Goal: Task Accomplishment & Management: Use online tool/utility

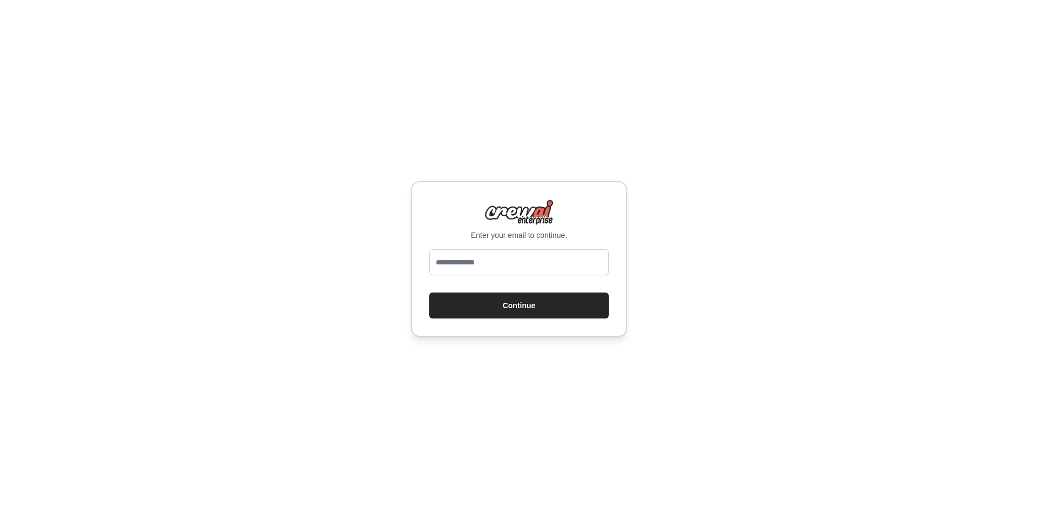
type input "**********"
click at [528, 306] on button "Continue" at bounding box center [519, 306] width 180 height 26
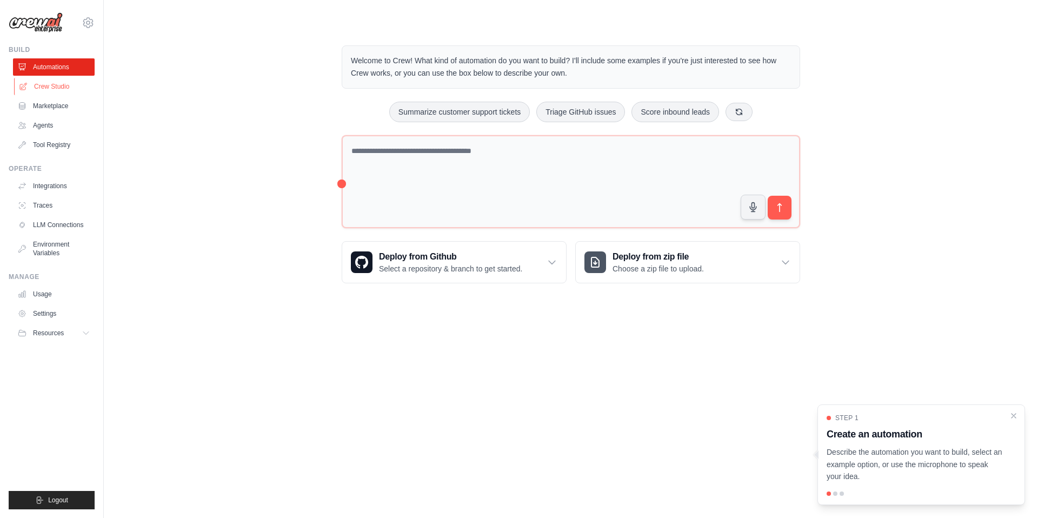
click at [63, 87] on link "Crew Studio" at bounding box center [55, 86] width 82 height 17
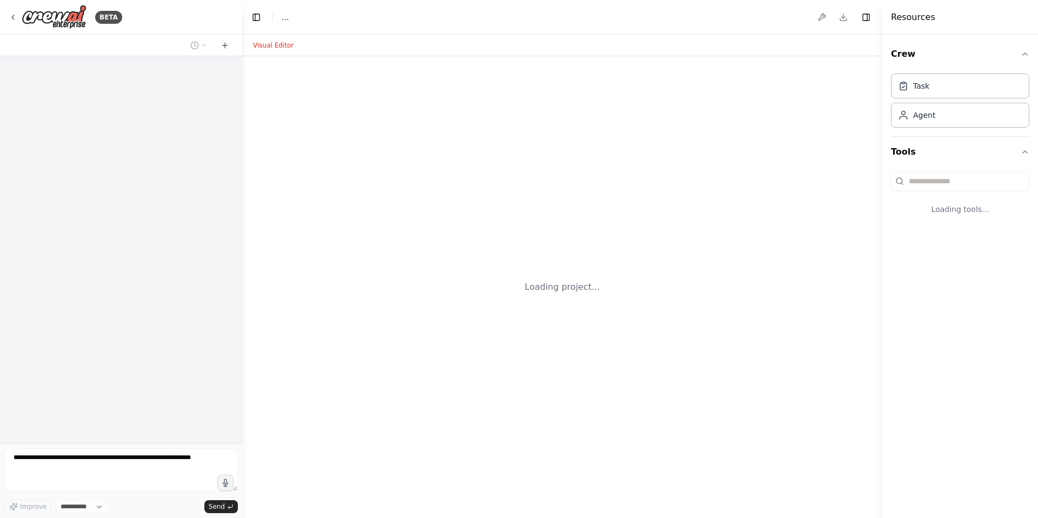
select select "****"
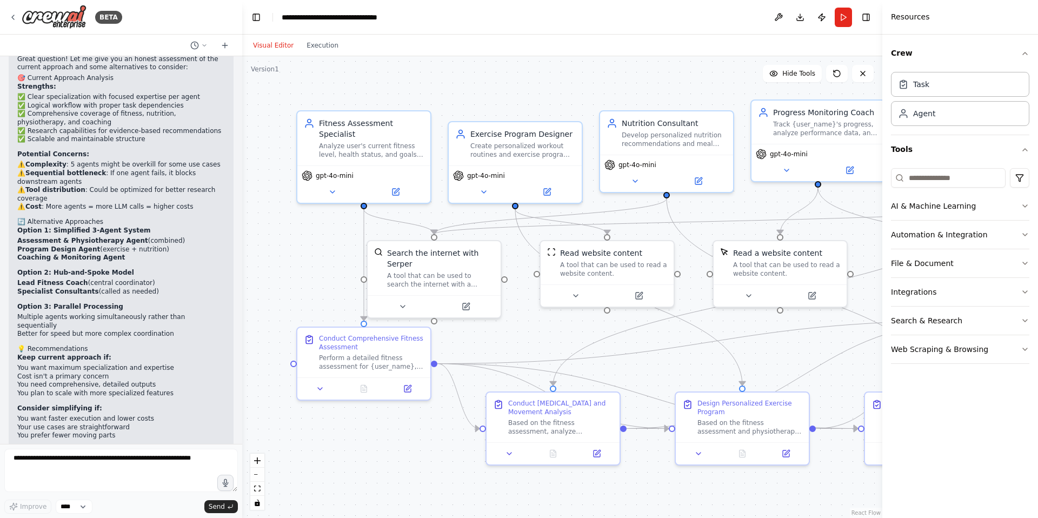
click at [797, 16] on button "Download" at bounding box center [800, 17] width 17 height 19
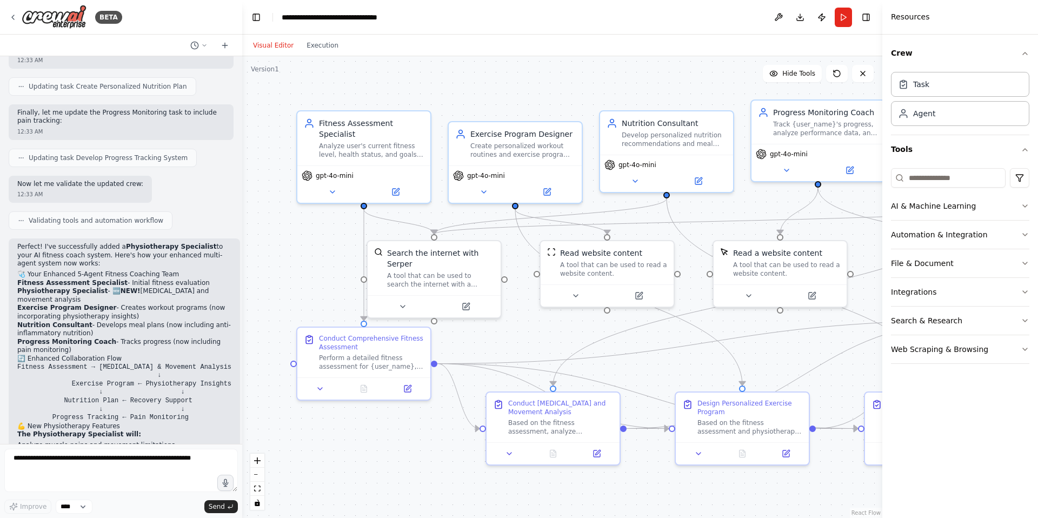
scroll to position [1900, 0]
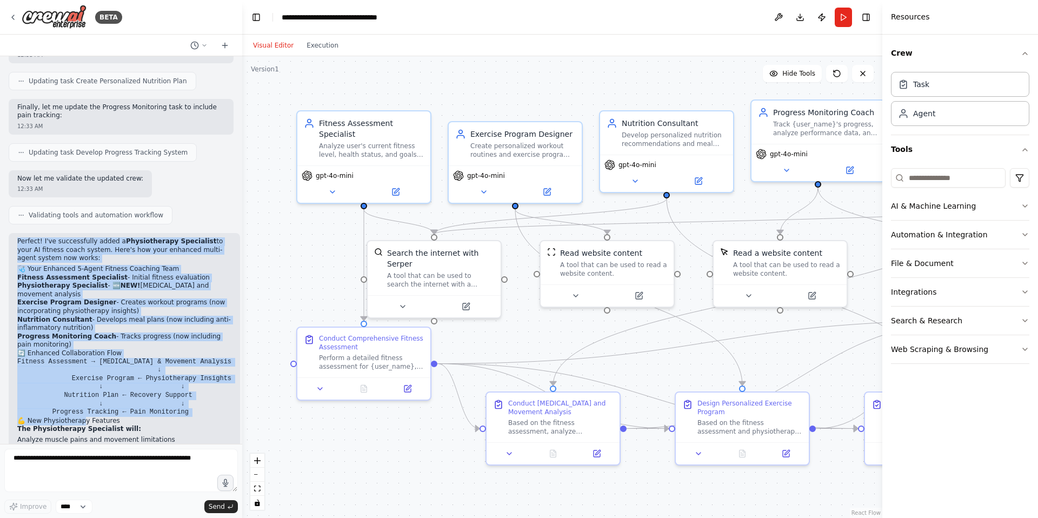
drag, startPoint x: 18, startPoint y: 201, endPoint x: 81, endPoint y: 367, distance: 178.2
click at [83, 374] on div "Perfect! I've successfully added a Physiotherapy Specialist to your AI fitness …" at bounding box center [124, 425] width 214 height 376
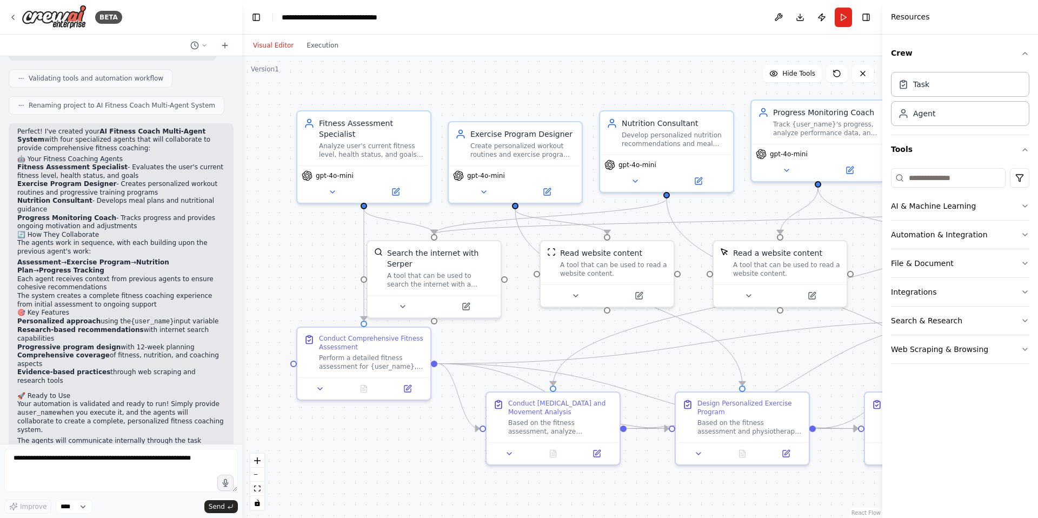
scroll to position [623, 0]
drag, startPoint x: 44, startPoint y: 87, endPoint x: 41, endPoint y: 97, distance: 11.5
click at [44, 95] on div "Renaming project to AI Fitness Coach Multi-Agent System" at bounding box center [117, 104] width 216 height 18
click at [42, 100] on span "Renaming project to AI Fitness Coach Multi-Agent System" at bounding box center [122, 104] width 187 height 9
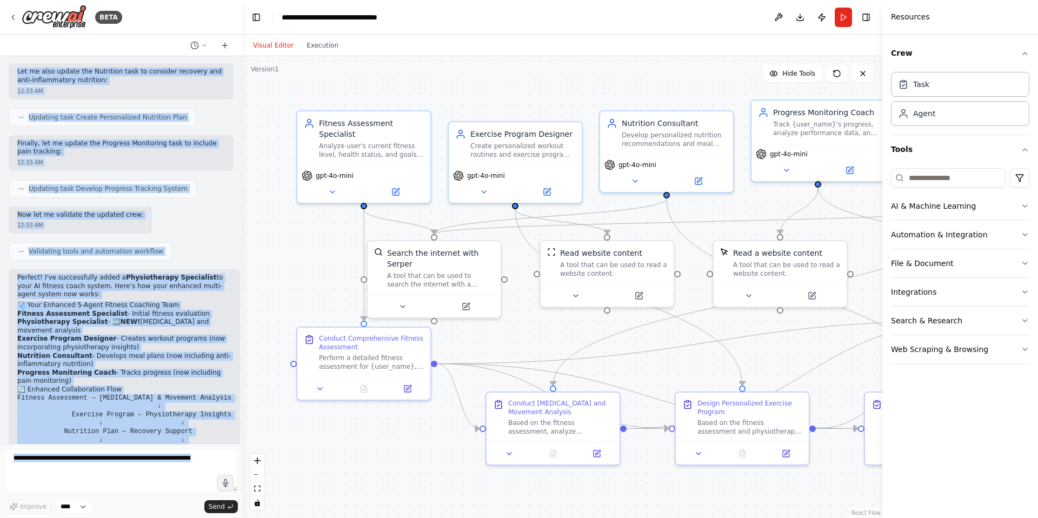
scroll to position [2541, 0]
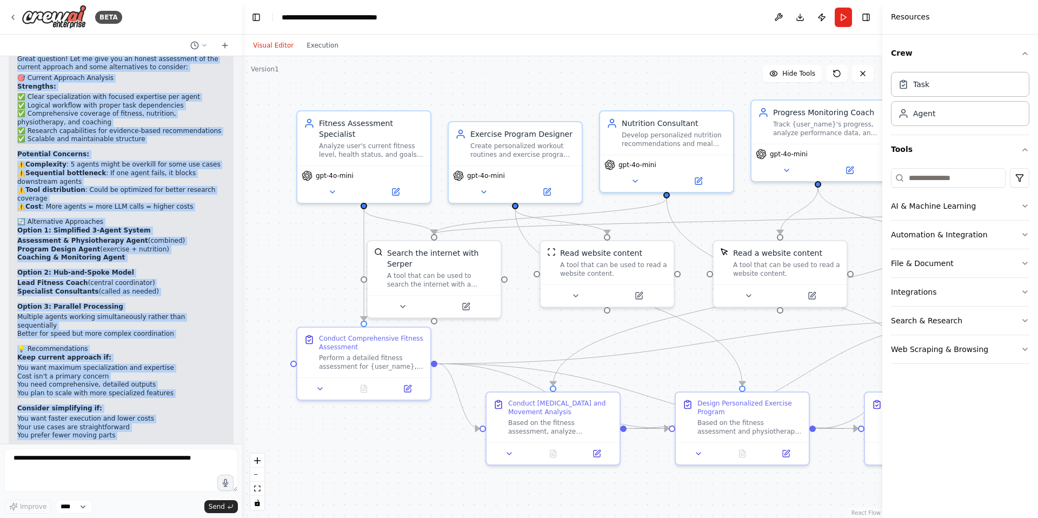
drag, startPoint x: 17, startPoint y: 121, endPoint x: 116, endPoint y: 414, distance: 309.4
click at [116, 414] on div "I want to create ai fitness coach with multi ai agent so it can communicate wit…" at bounding box center [121, 250] width 242 height 388
copy div "Perfect! I've created your AI Fitness Coach Multi-Agent System with four specia…"
click at [140, 269] on p "Option 2: Hub-and-Spoke Model" at bounding box center [121, 273] width 208 height 9
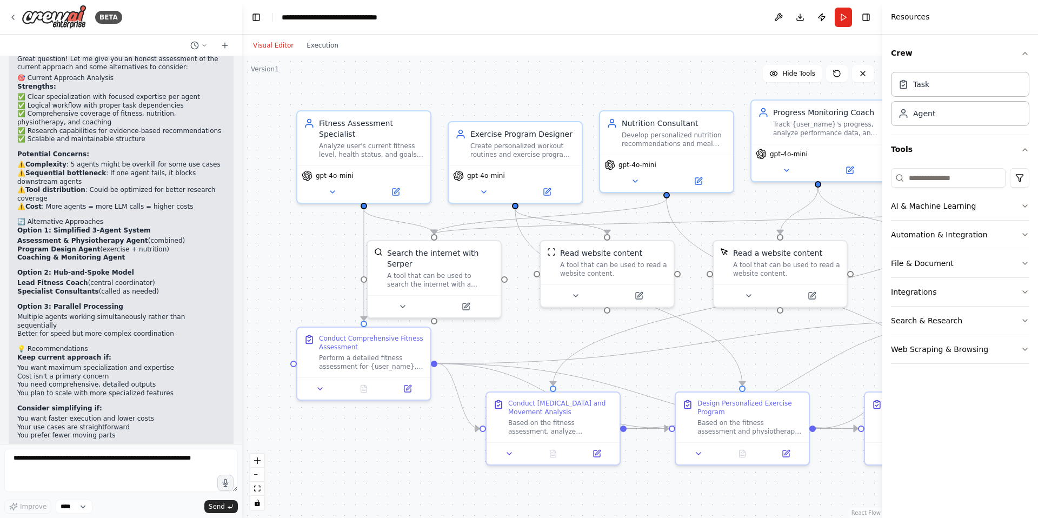
click at [682, 74] on div ".deletable-edge-delete-btn { width: 20px; height: 20px; border: 0px solid #ffff…" at bounding box center [562, 287] width 640 height 462
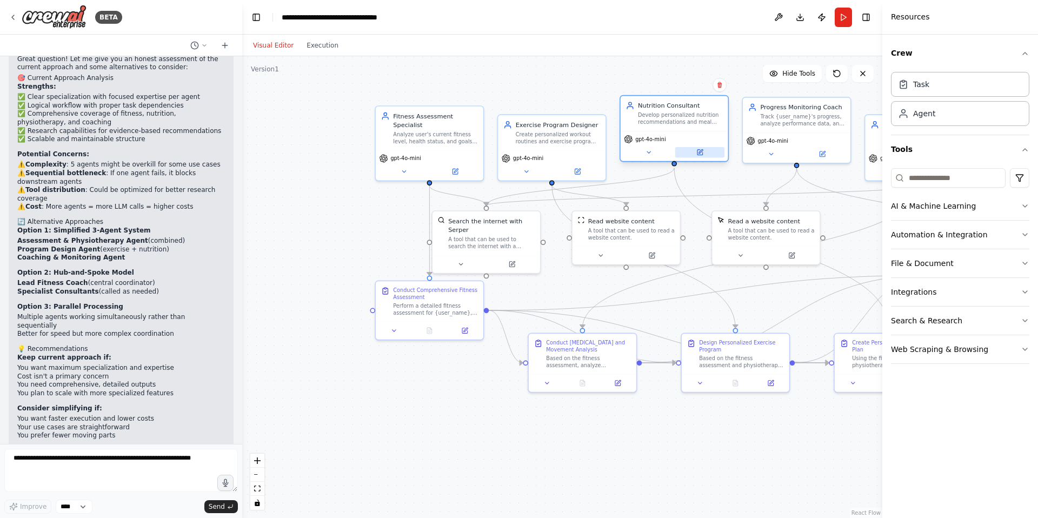
drag, startPoint x: 693, startPoint y: 156, endPoint x: 689, endPoint y: 149, distance: 8.3
click at [689, 149] on button at bounding box center [699, 152] width 49 height 10
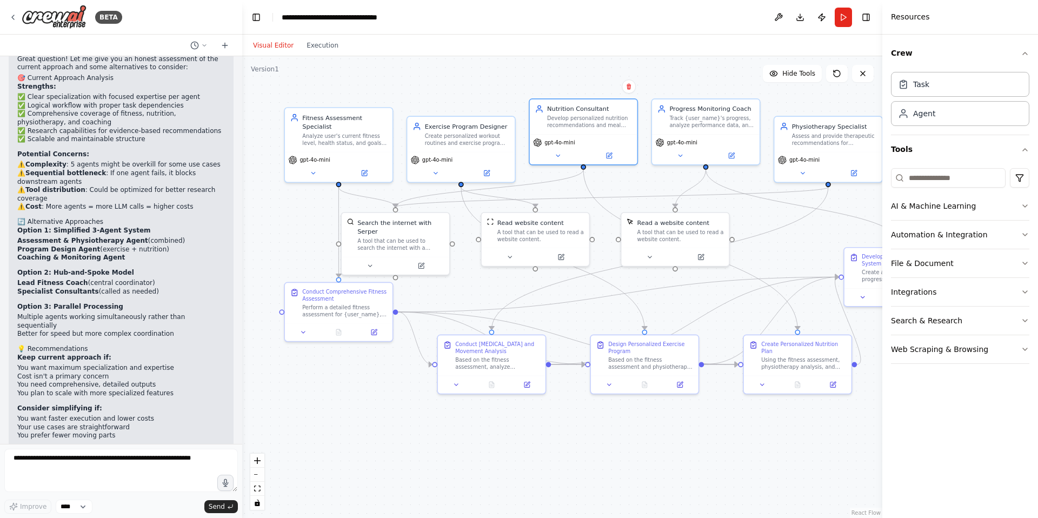
drag, startPoint x: 666, startPoint y: 81, endPoint x: 579, endPoint y: 82, distance: 87.6
click at [576, 82] on div ".deletable-edge-delete-btn { width: 20px; height: 20px; border: 0px solid #ffff…" at bounding box center [562, 287] width 640 height 462
click at [1024, 58] on button "Crew" at bounding box center [960, 53] width 138 height 29
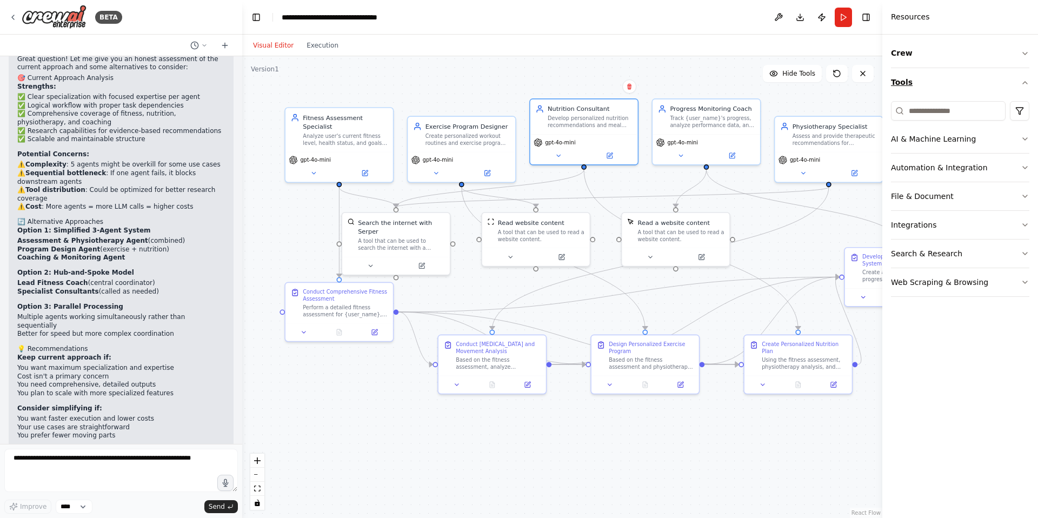
click at [1024, 84] on icon "button" at bounding box center [1025, 82] width 9 height 9
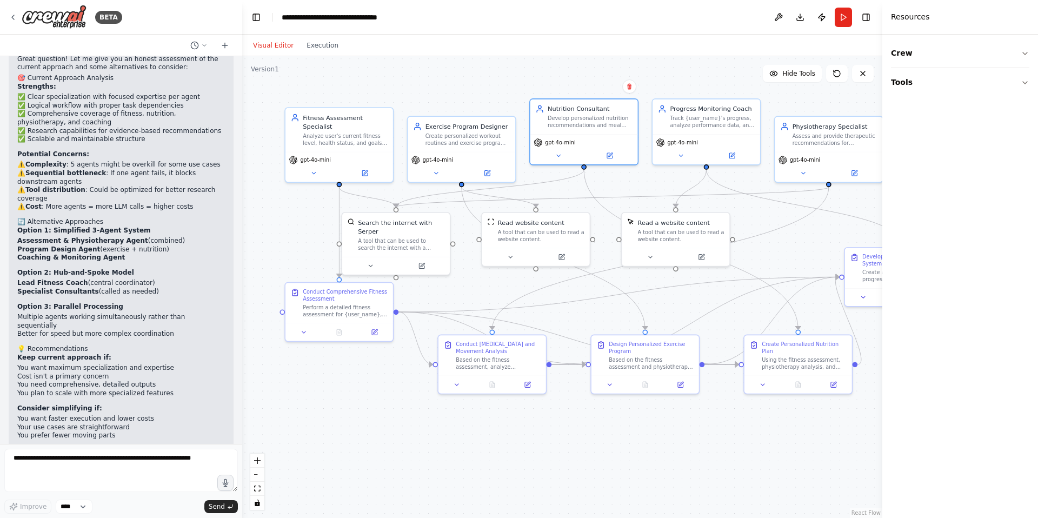
click at [666, 75] on div ".deletable-edge-delete-btn { width: 20px; height: 20px; border: 0px solid #ffff…" at bounding box center [562, 287] width 640 height 462
